Goal: Complete application form

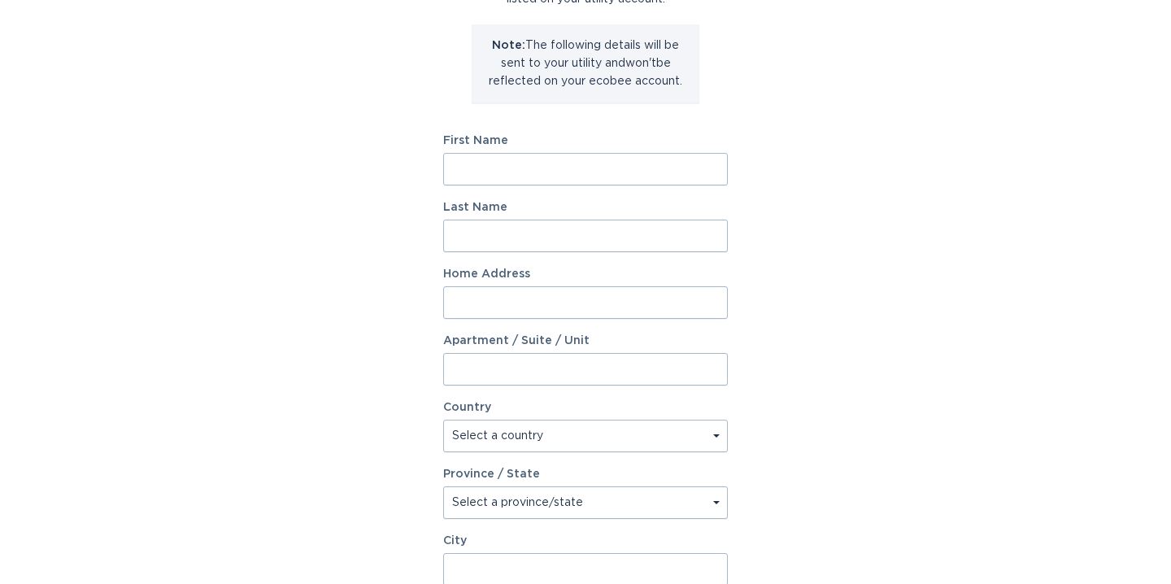
scroll to position [253, 0]
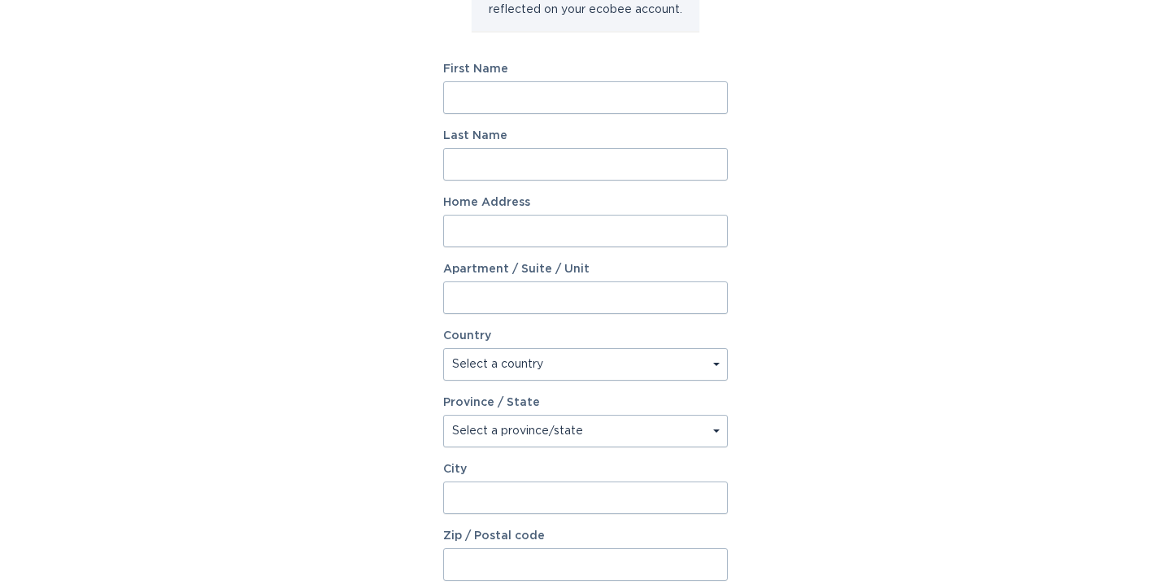
click at [509, 96] on input "First Name" at bounding box center [585, 97] width 285 height 33
type input "[PERSON_NAME]"
type input "Tariq"
type input "[STREET_ADDRESS][PERSON_NAME]"
select select "CA"
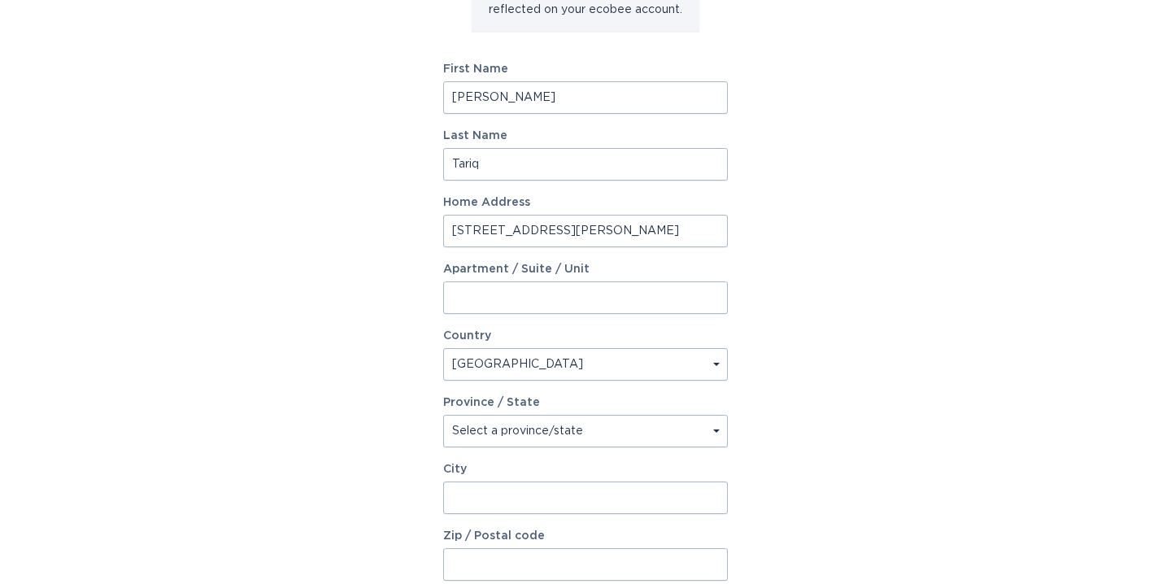
type input "[PERSON_NAME]"
type input "L9E 1T1"
select select "ON"
click at [528, 220] on input "[STREET_ADDRESS][PERSON_NAME]" at bounding box center [585, 231] width 285 height 33
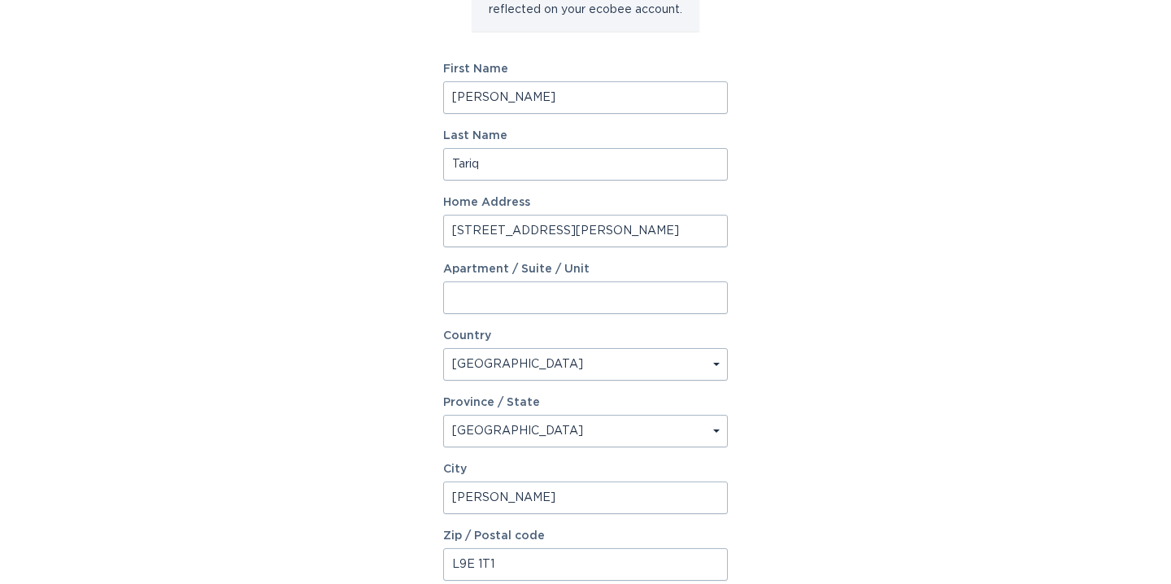
click at [528, 220] on input "[STREET_ADDRESS][PERSON_NAME]" at bounding box center [585, 231] width 285 height 33
type input "[STREET_ADDRESS]"
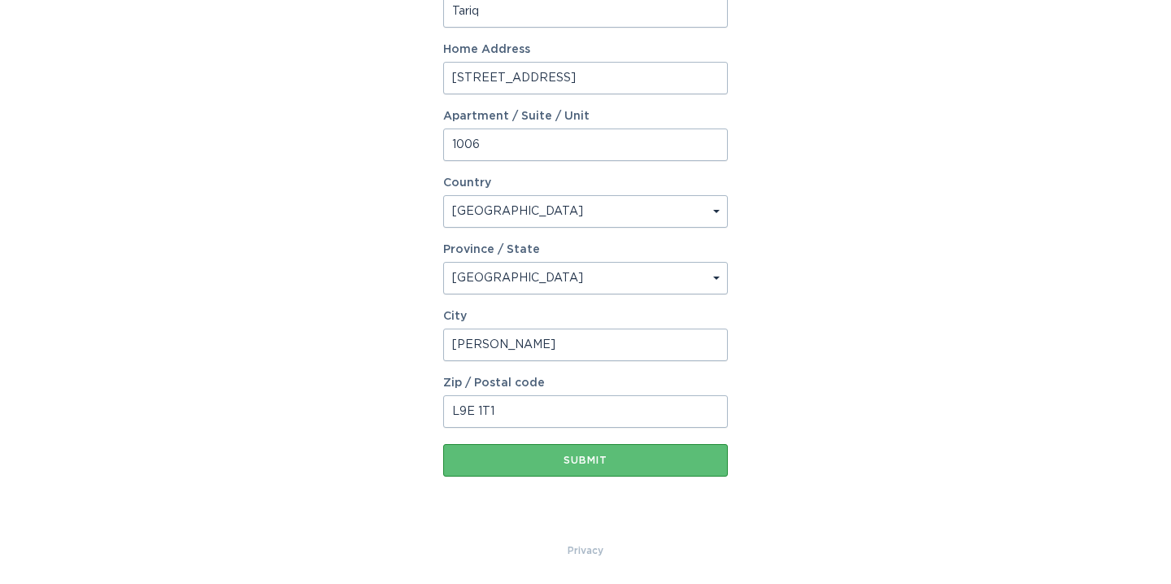
type input "1006"
click at [506, 349] on input "[PERSON_NAME]" at bounding box center [585, 344] width 285 height 33
type input "Oakville"
type input "L6H8A3"
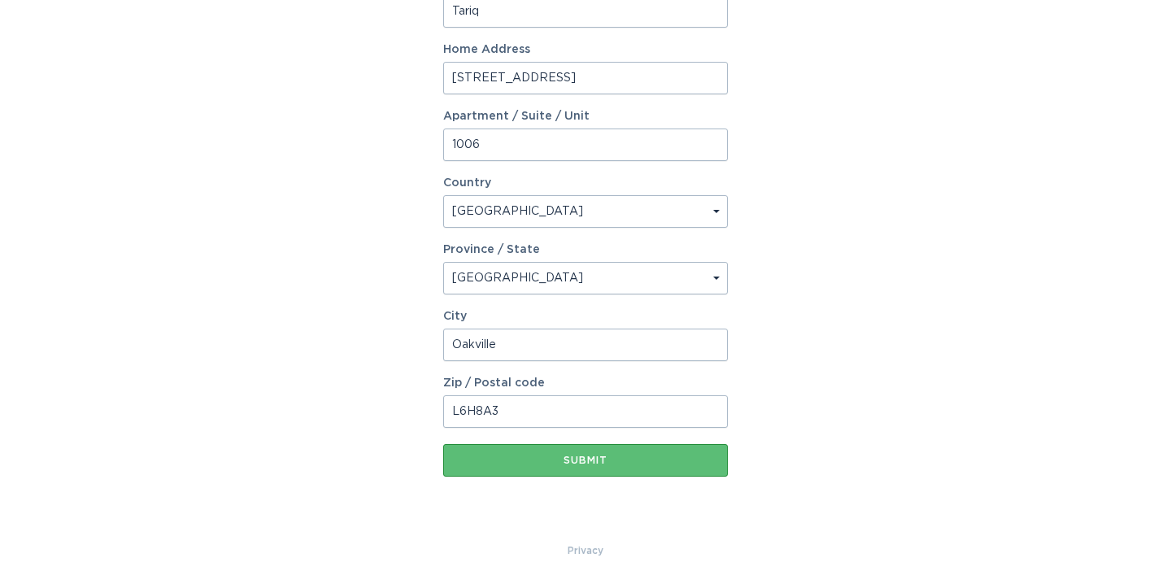
click at [601, 441] on form "First Name [PERSON_NAME] Last Name [PERSON_NAME] Home Address [STREET_ADDRESS][…" at bounding box center [585, 194] width 285 height 566
click at [601, 456] on div "Submit" at bounding box center [585, 460] width 268 height 10
